Goal: Ask a question

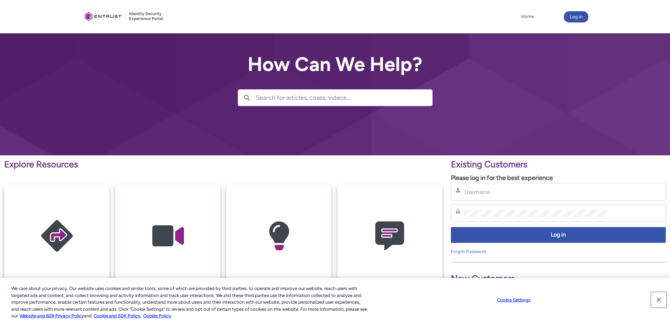
click at [662, 301] on button "Close" at bounding box center [658, 299] width 15 height 15
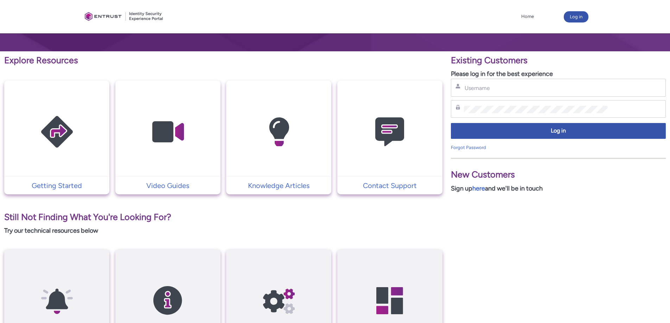
scroll to position [106, 0]
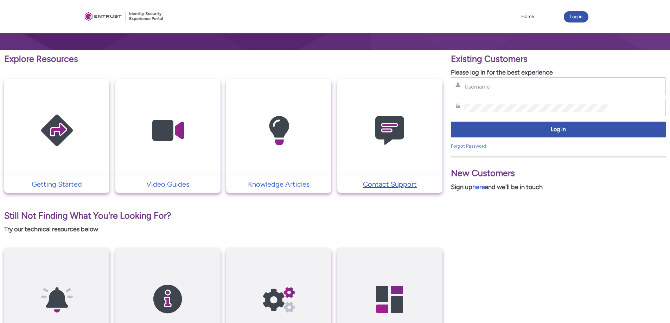
click at [379, 185] on p "Contact Support" at bounding box center [390, 184] width 98 height 11
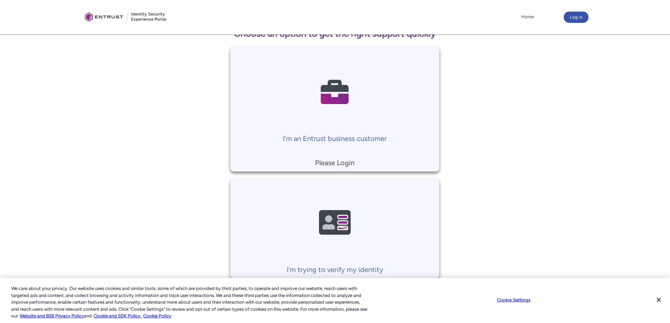
scroll to position [141, 0]
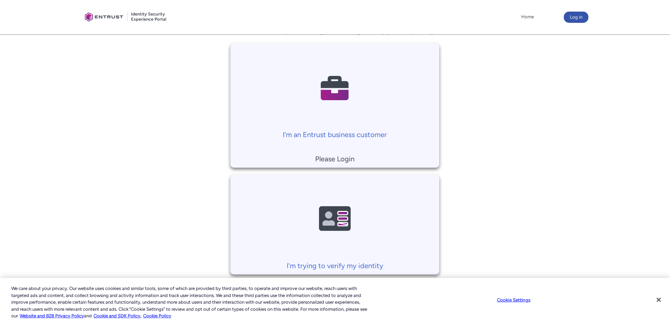
click at [334, 159] on p "Please Login" at bounding box center [335, 159] width 202 height 11
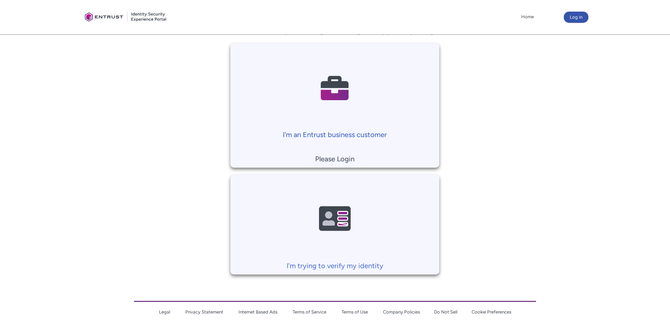
click at [337, 133] on p "I'm an Entrust business customer" at bounding box center [335, 134] width 202 height 11
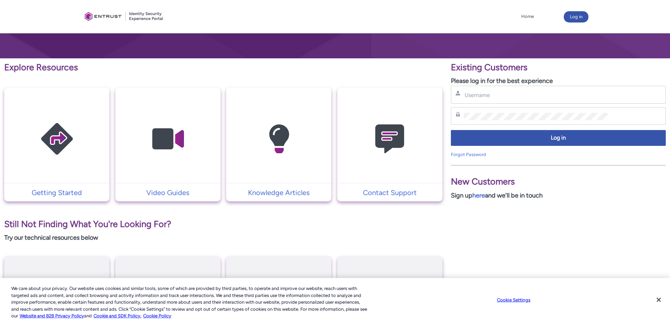
scroll to position [106, 0]
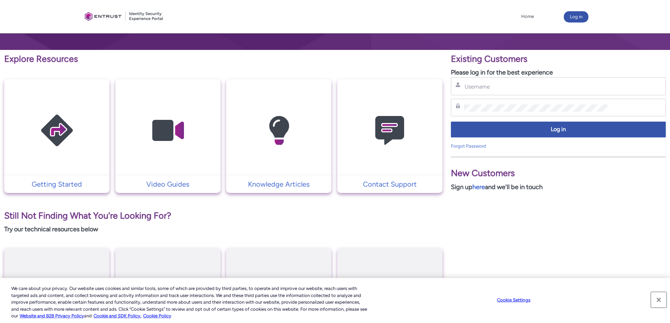
click at [659, 299] on button "Close" at bounding box center [658, 299] width 15 height 15
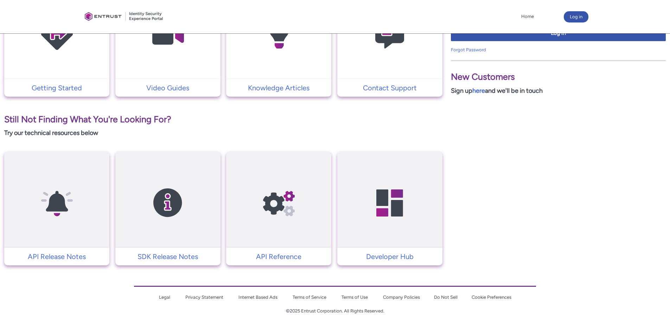
scroll to position [207, 0]
